Goal: Task Accomplishment & Management: Use online tool/utility

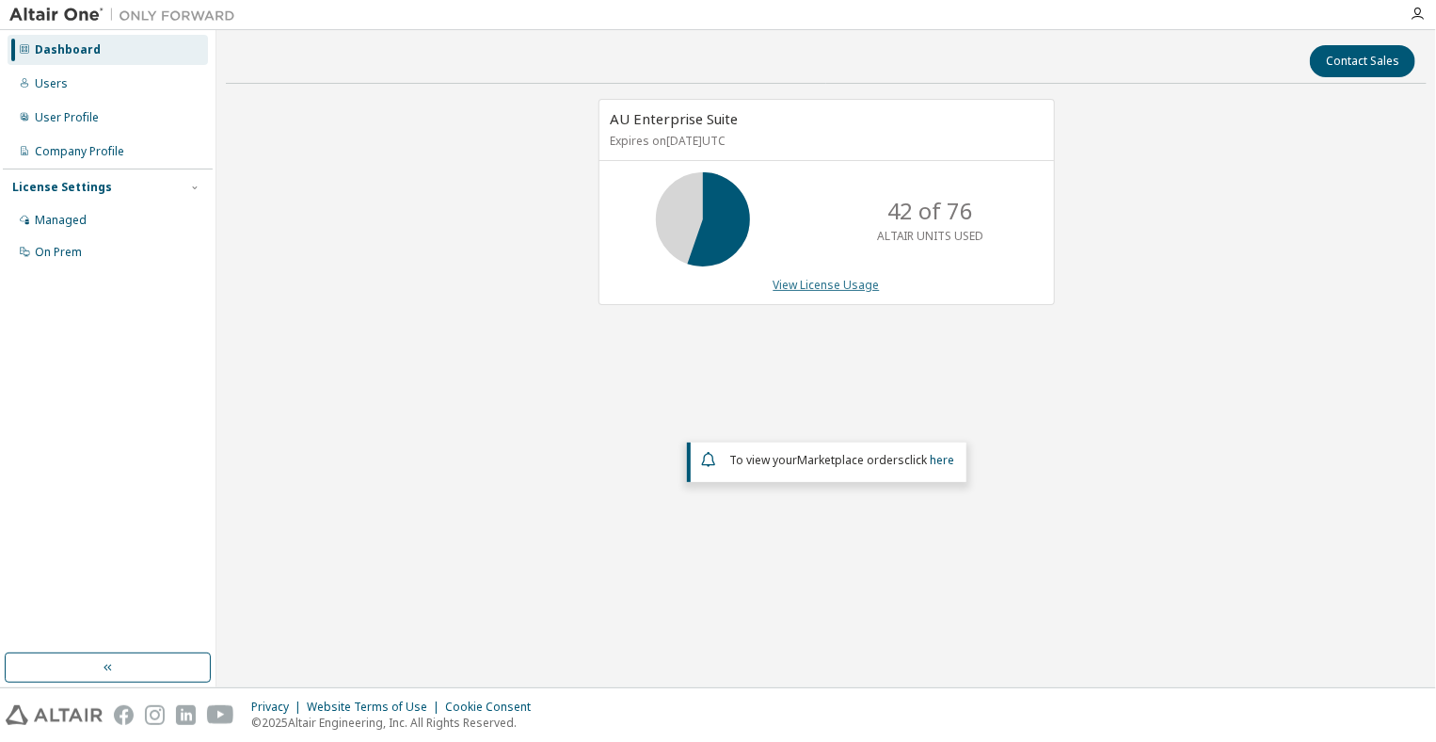
click at [839, 283] on link "View License Usage" at bounding box center [827, 285] width 106 height 16
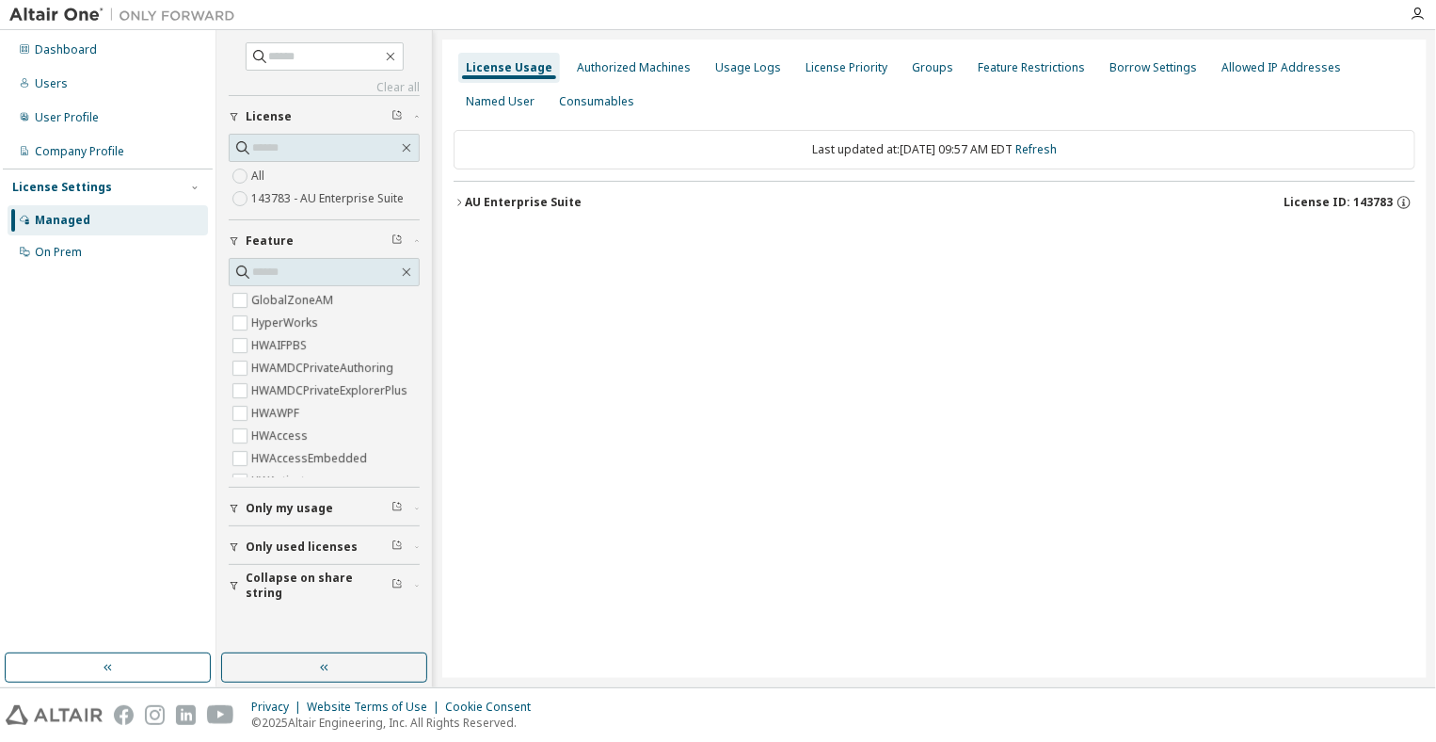
click at [459, 205] on icon "button" at bounding box center [459, 202] width 11 height 11
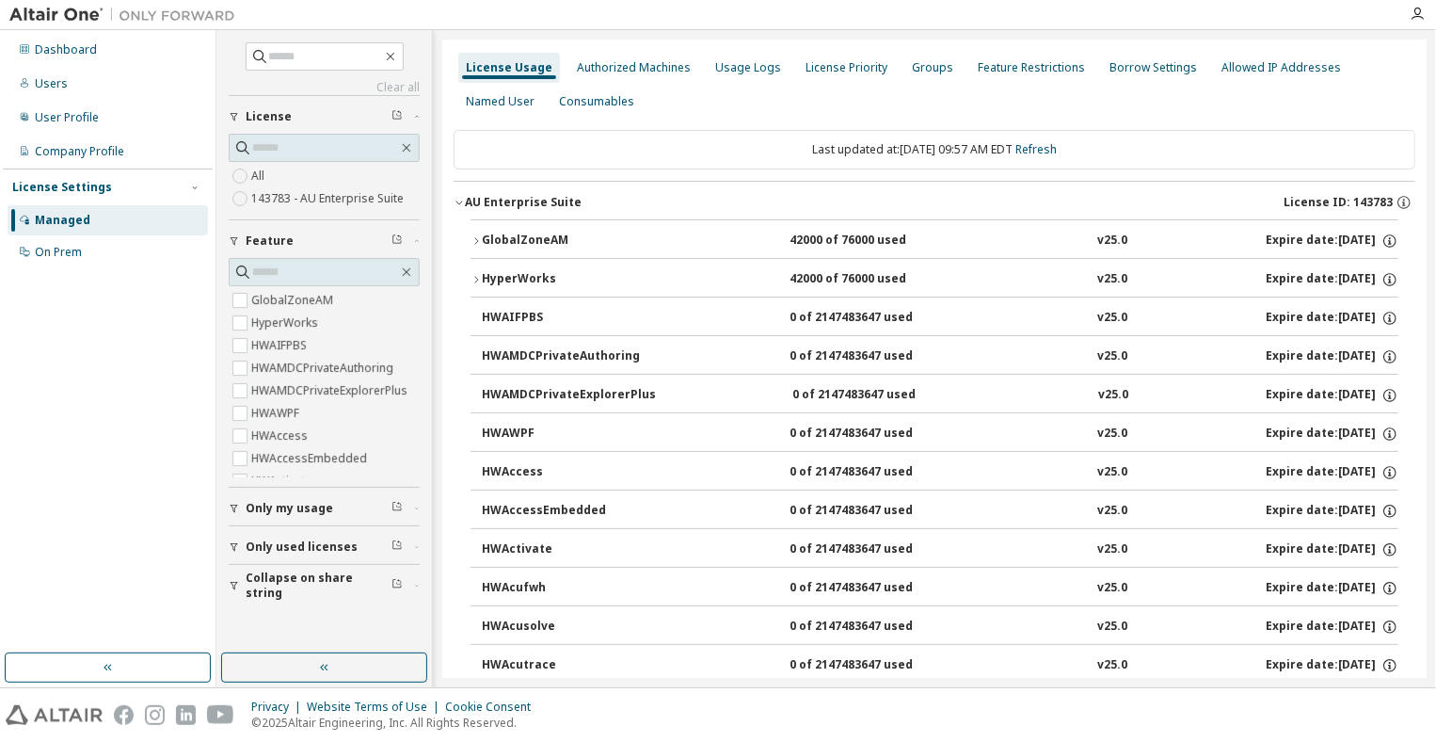
click at [472, 274] on icon "button" at bounding box center [476, 279] width 11 height 11
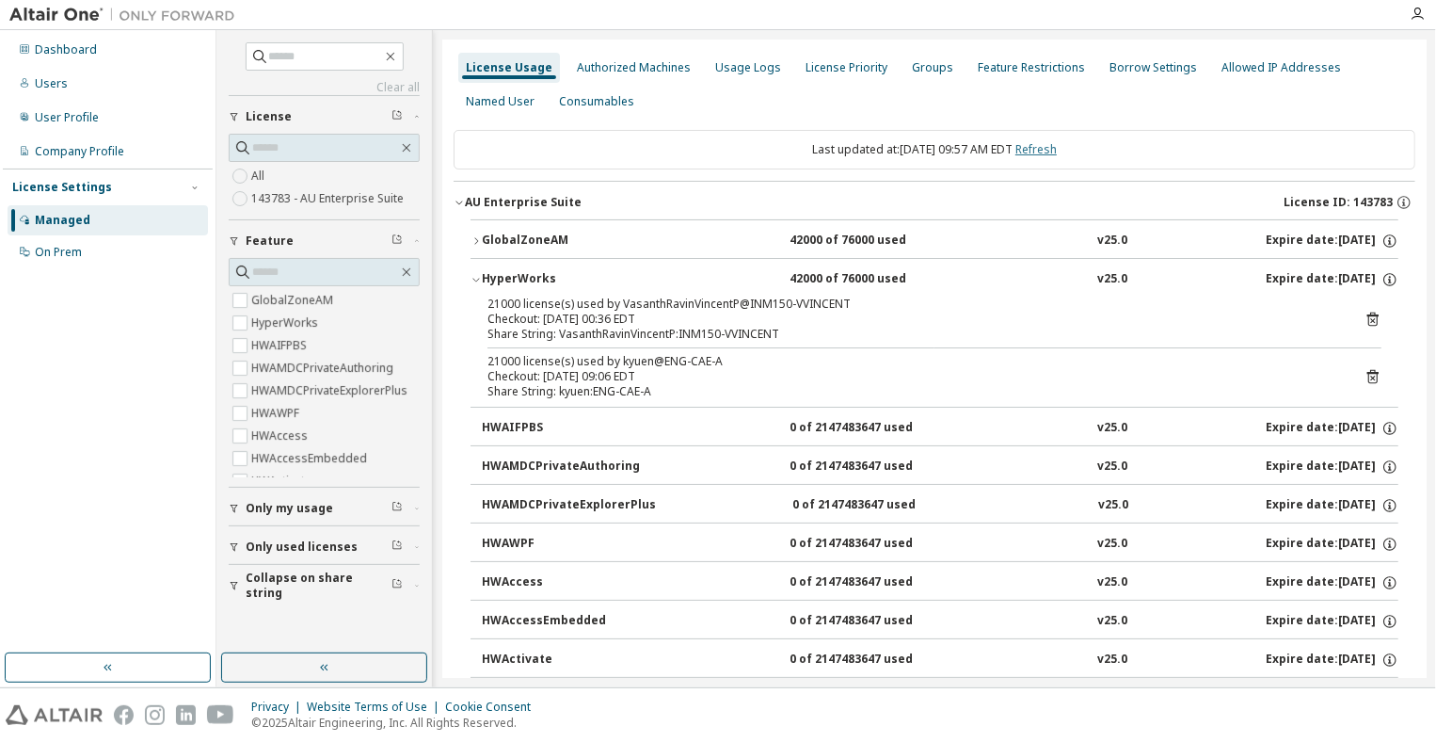
click at [1057, 144] on link "Refresh" at bounding box center [1035, 149] width 41 height 16
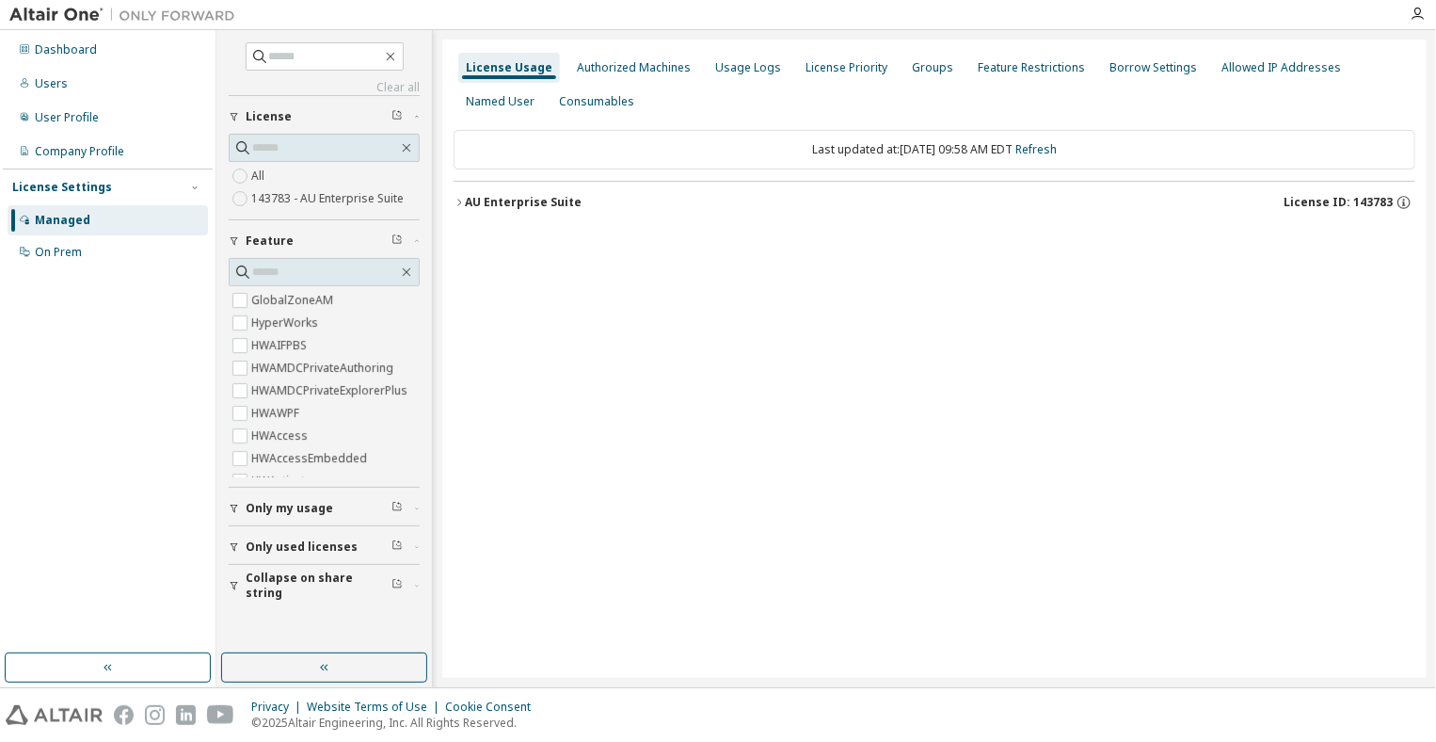
click at [456, 202] on icon "button" at bounding box center [459, 202] width 11 height 11
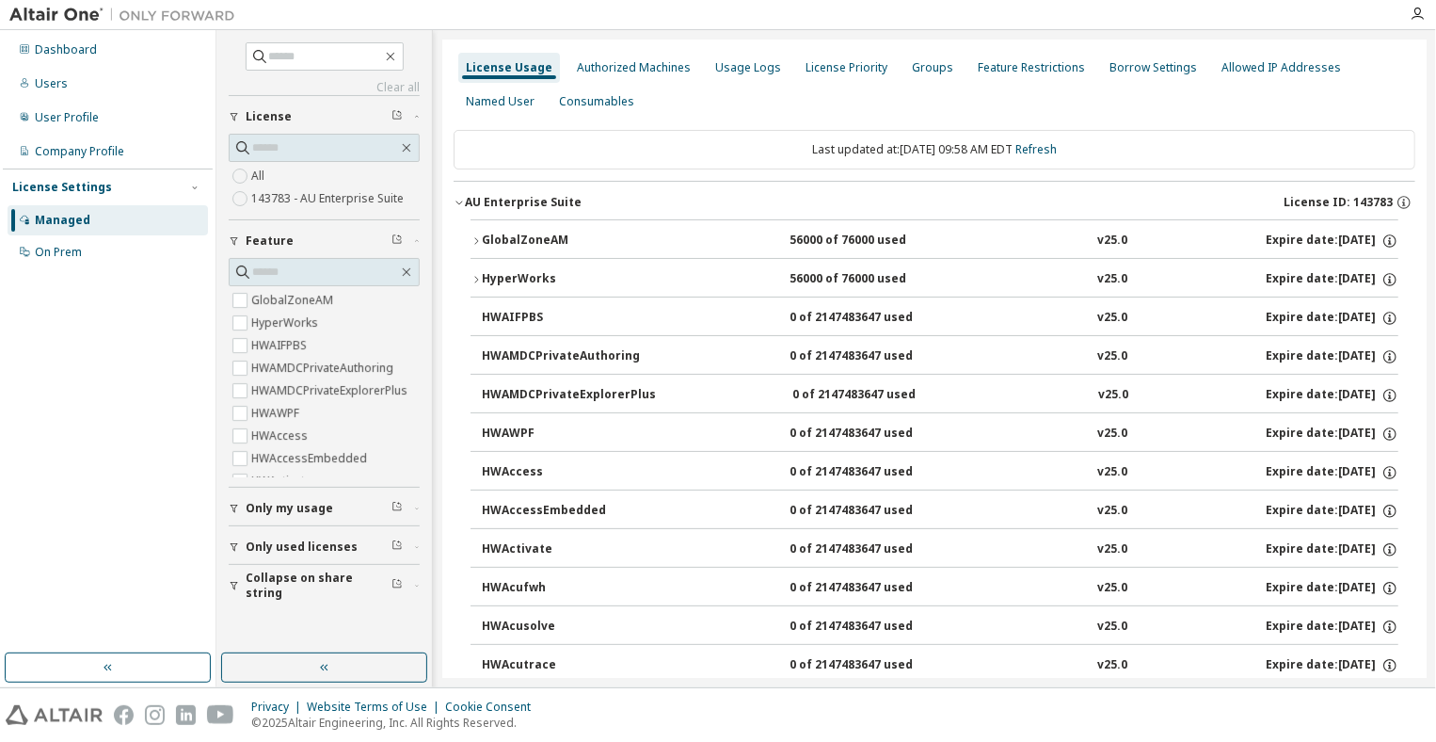
click at [474, 278] on icon "button" at bounding box center [476, 279] width 11 height 11
